Goal: Task Accomplishment & Management: Manage account settings

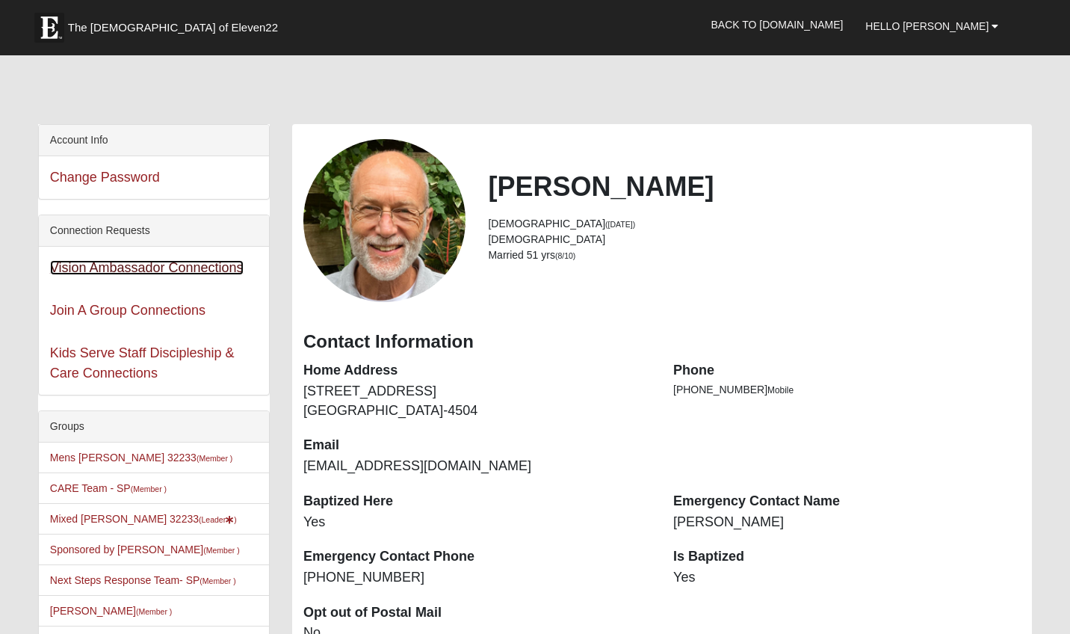
click at [146, 268] on link "Vision Ambassador Connections" at bounding box center [147, 267] width 194 height 15
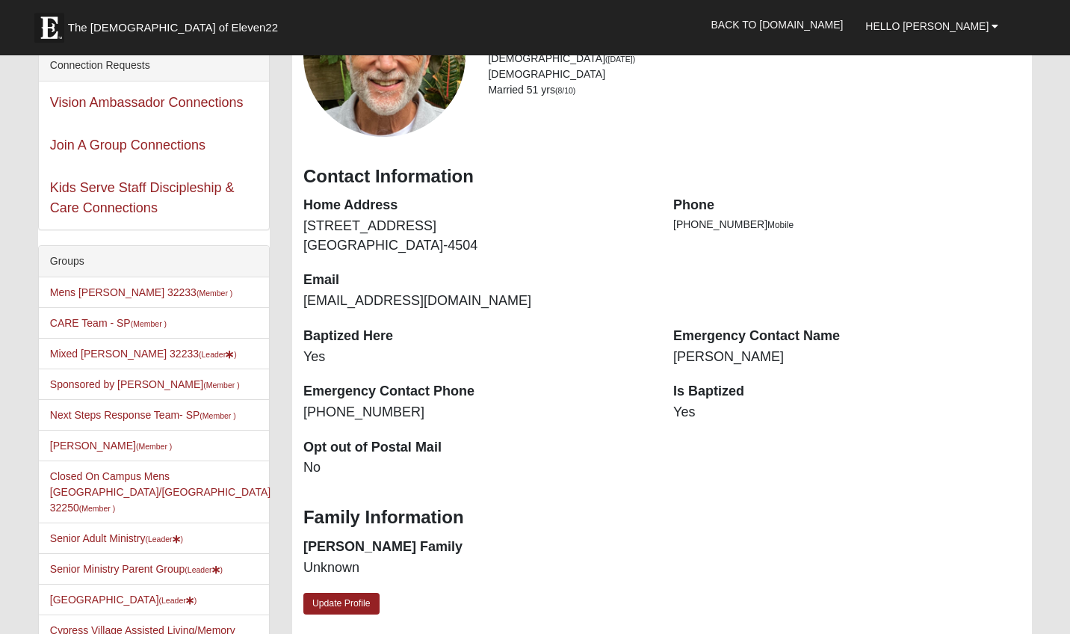
scroll to position [165, 0]
click at [92, 326] on link "CARE Team - SP (Member )" at bounding box center [108, 323] width 117 height 12
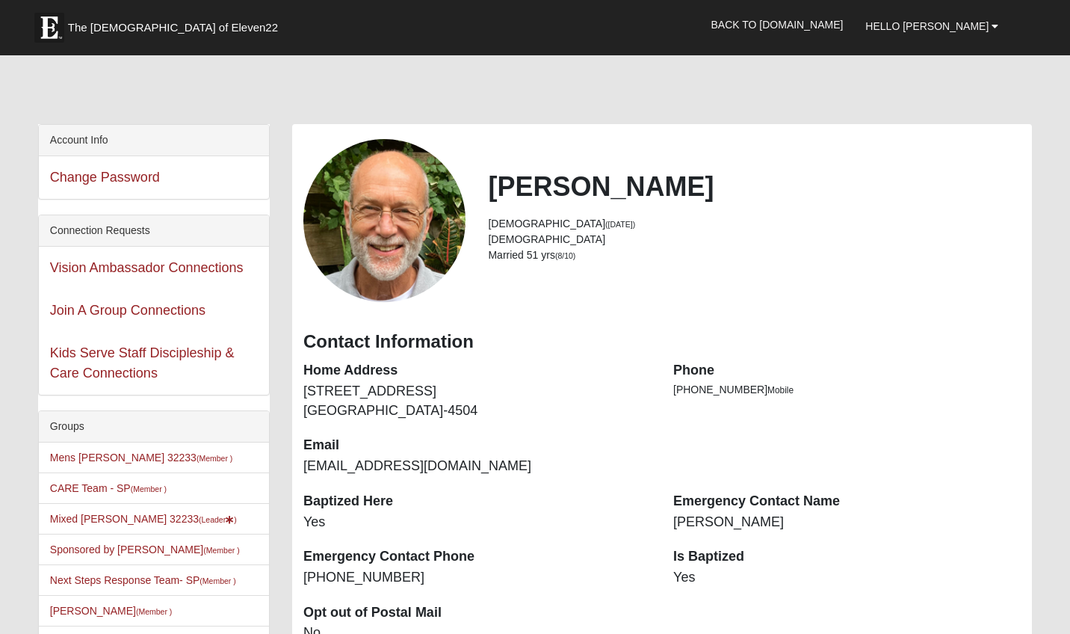
scroll to position [165, 0]
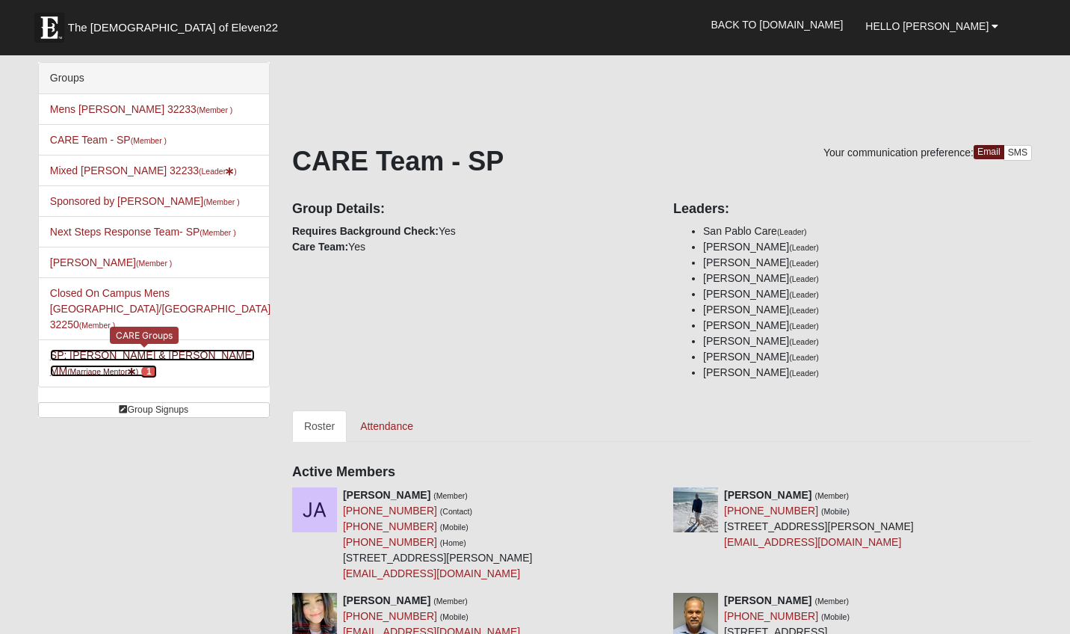
click at [178, 349] on link "SP: Lammie - John & Nancy MM (Marriage Mentor ) 1" at bounding box center [152, 363] width 205 height 28
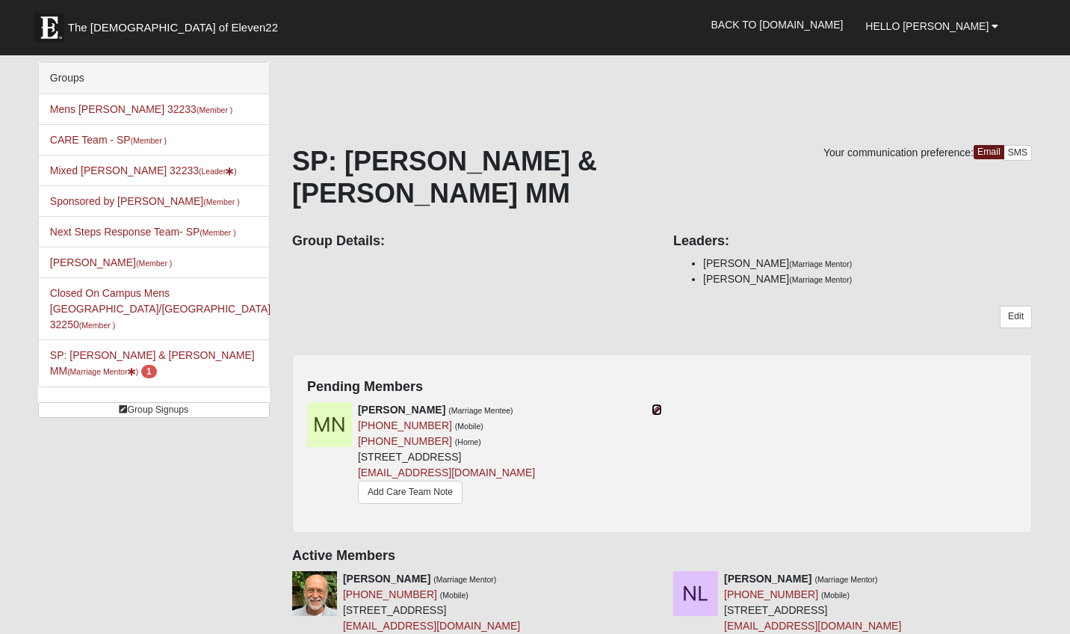
click at [659, 404] on icon at bounding box center [657, 409] width 10 height 10
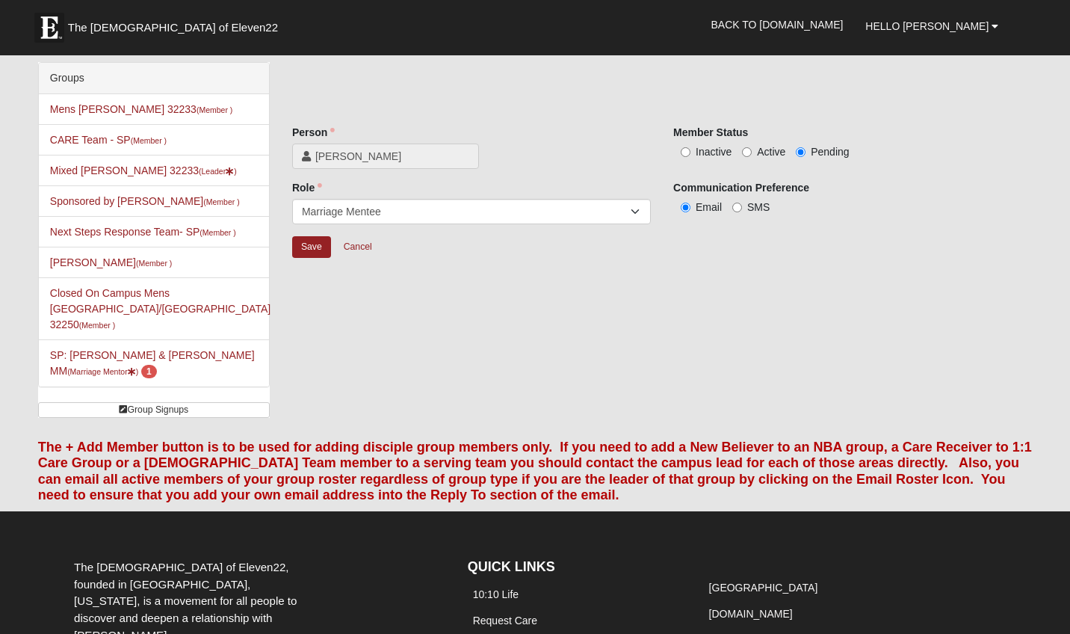
click at [754, 148] on label "Active" at bounding box center [763, 151] width 43 height 15
click at [752, 148] on input "Active" at bounding box center [747, 152] width 10 height 10
radio input "true"
click at [315, 245] on input "Save" at bounding box center [311, 247] width 39 height 22
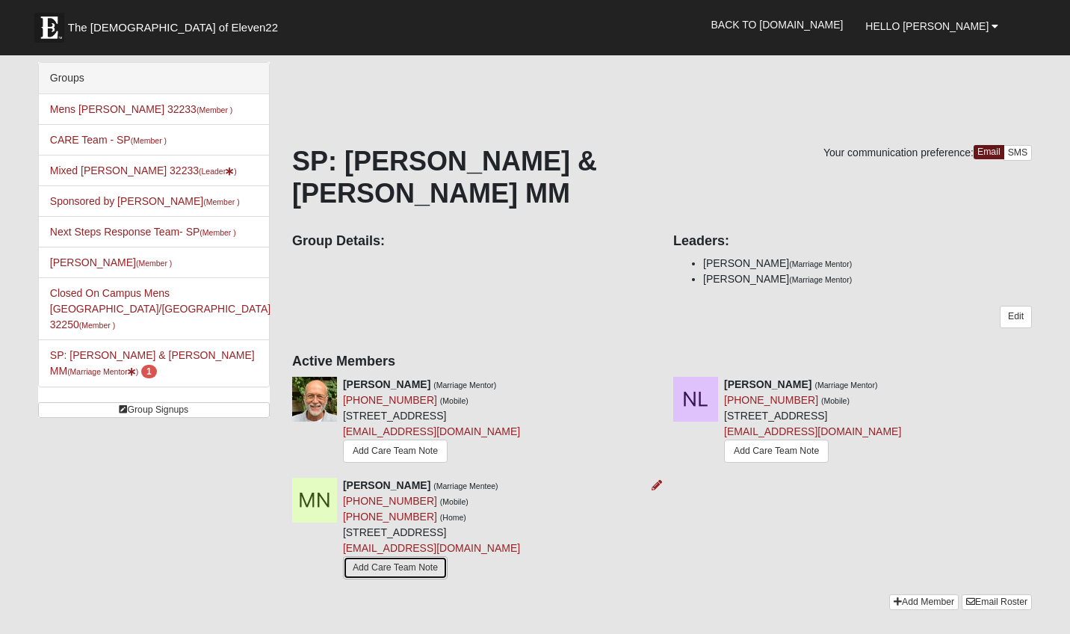
click at [384, 556] on link "Add Care Team Note" at bounding box center [395, 567] width 105 height 23
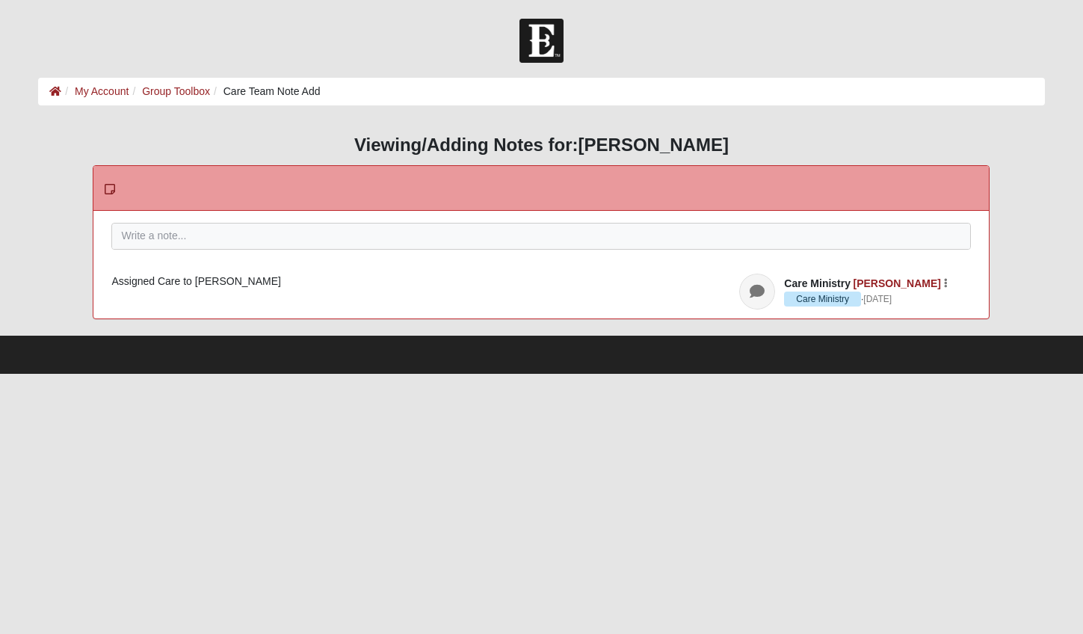
click at [374, 374] on html "Hello John My Account Log Out Care Team Note Add My Account Group Toolbox Care …" at bounding box center [541, 187] width 1083 height 374
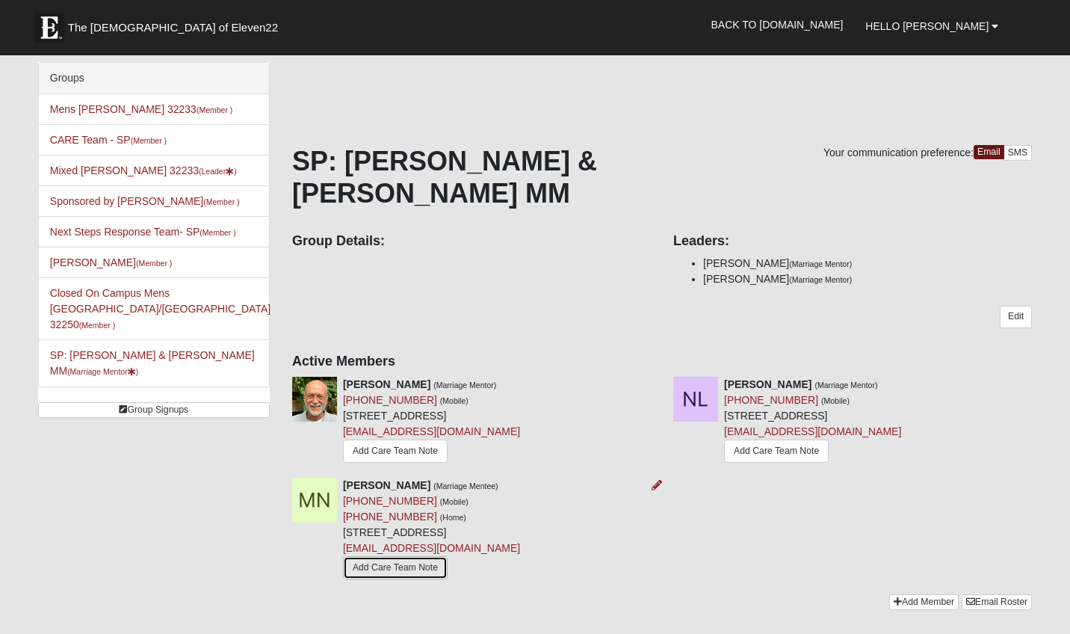
click at [431, 556] on link "Add Care Team Note" at bounding box center [395, 567] width 105 height 23
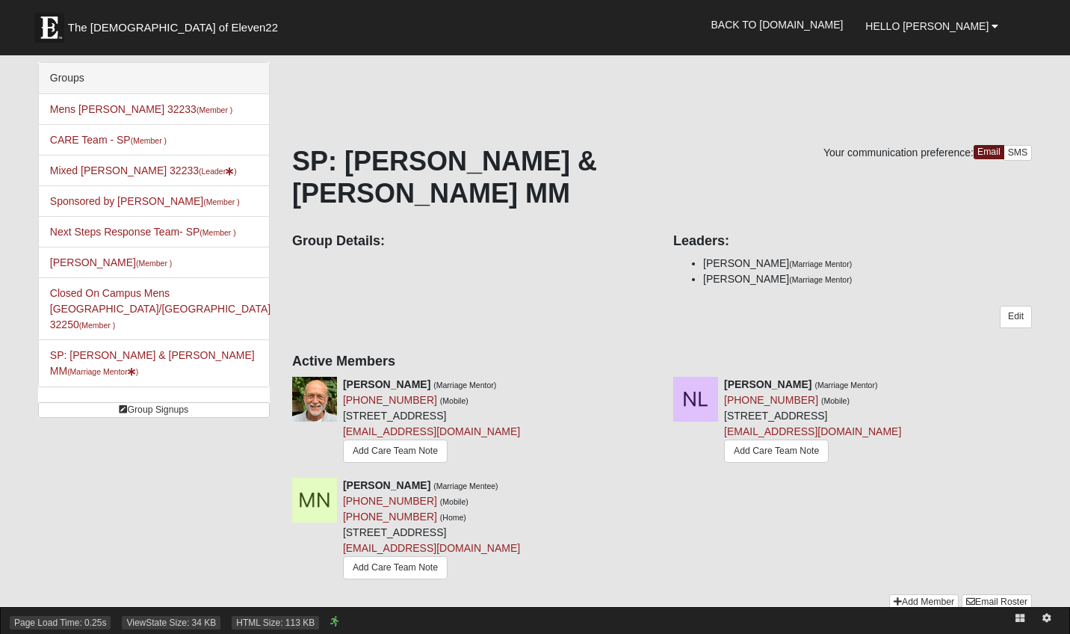
click at [382, 625] on div "Page Load Time: 0.25s ViewState Size: 34 KB HTML Size: 113 KB" at bounding box center [535, 620] width 1070 height 27
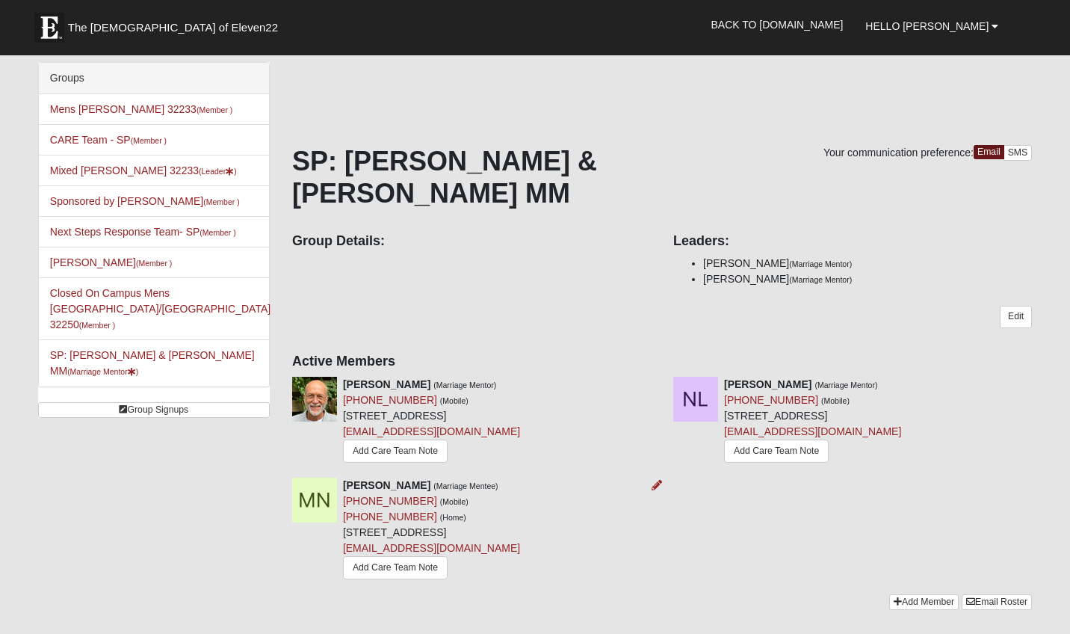
click at [520, 477] on div "Melissa Norton (Marriage Mentee) (484) 625-2113 (Mobile) (404) 625-2113 (Home) …" at bounding box center [431, 529] width 177 height 105
